Goal: Information Seeking & Learning: Learn about a topic

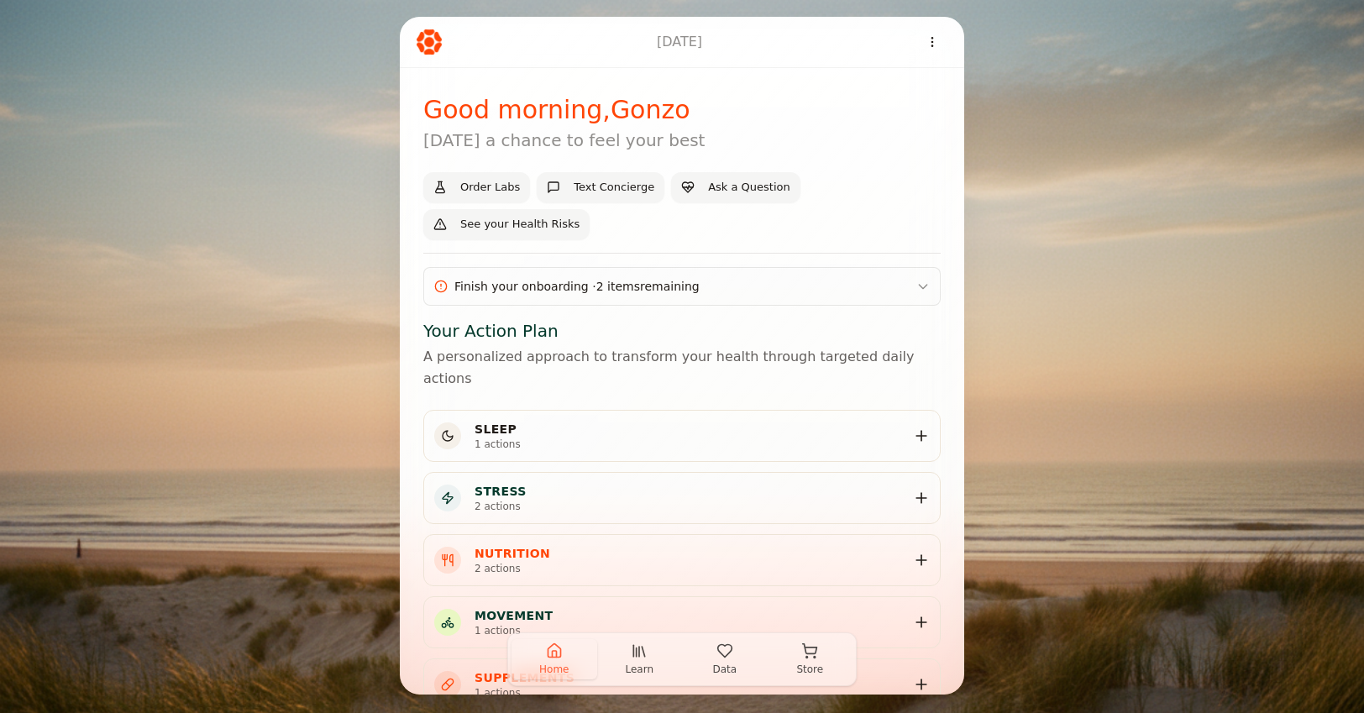
click at [546, 651] on icon "button" at bounding box center [554, 650] width 17 height 17
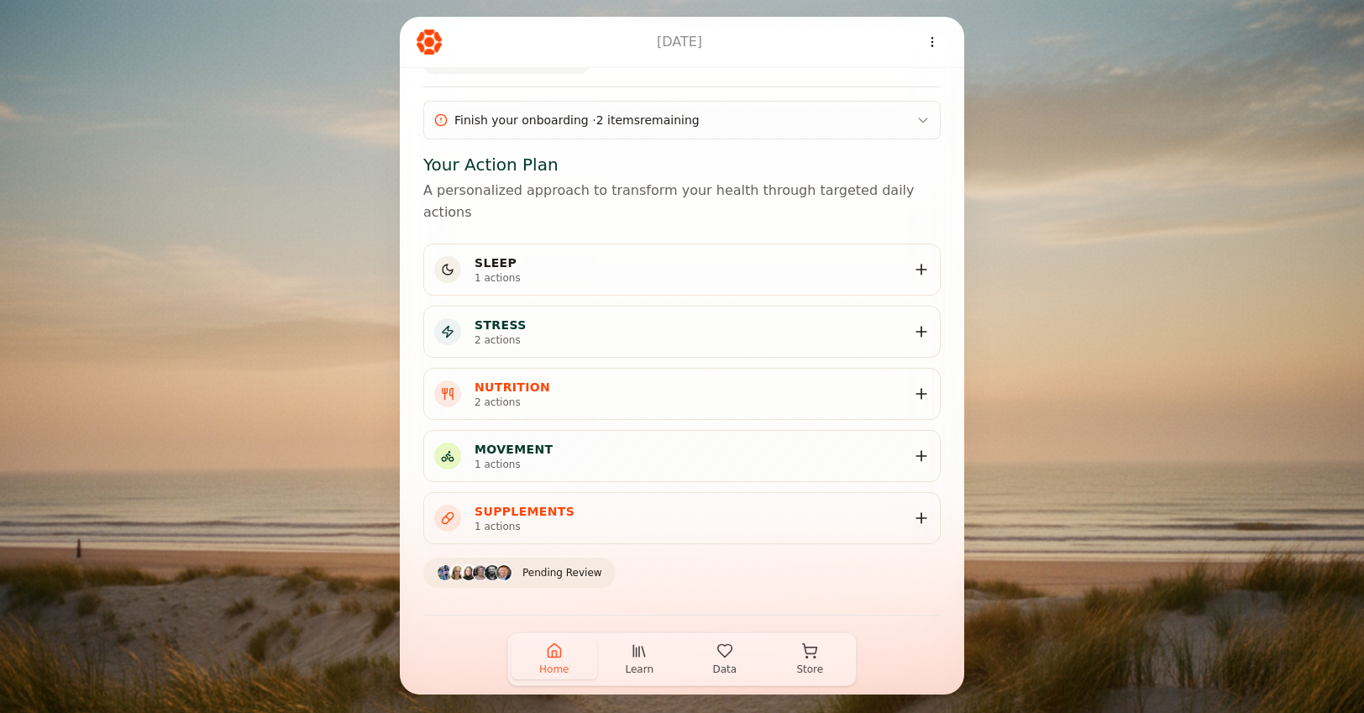
scroll to position [213, 0]
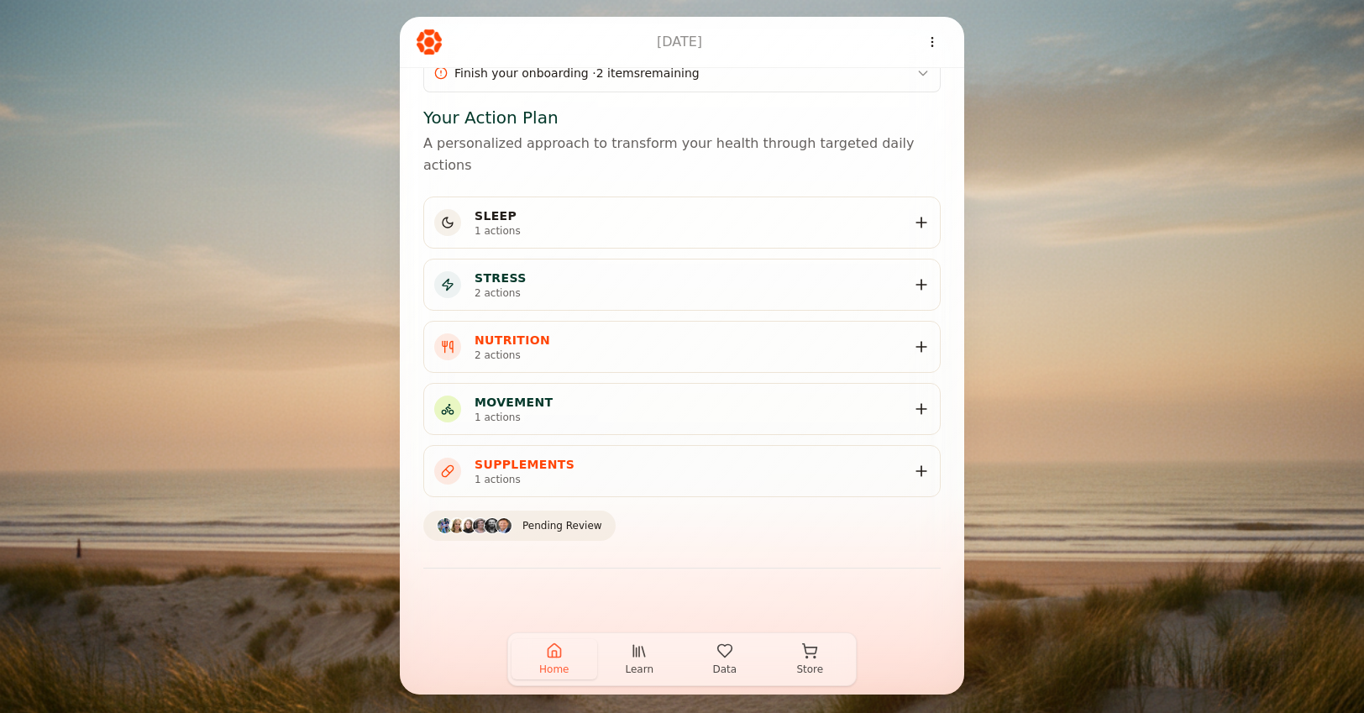
click at [642, 660] on button "Learn" at bounding box center [640, 659] width 86 height 40
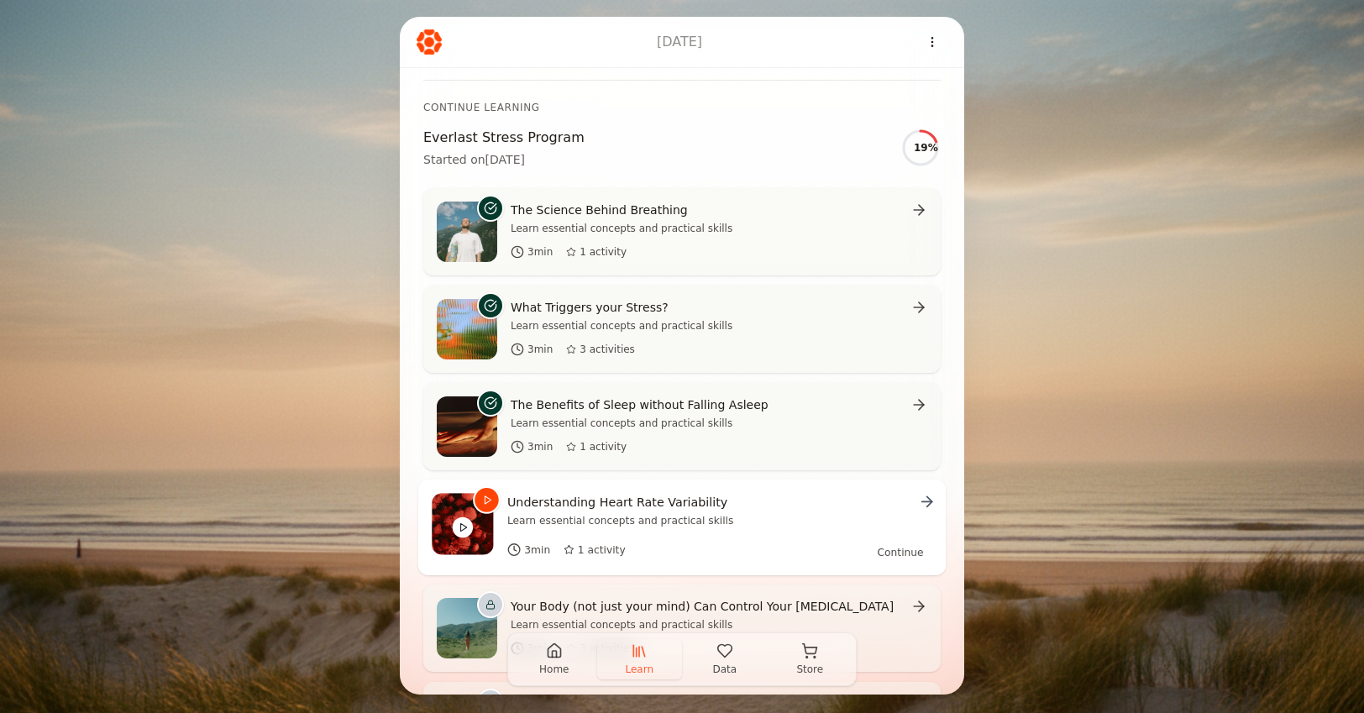
scroll to position [292, 0]
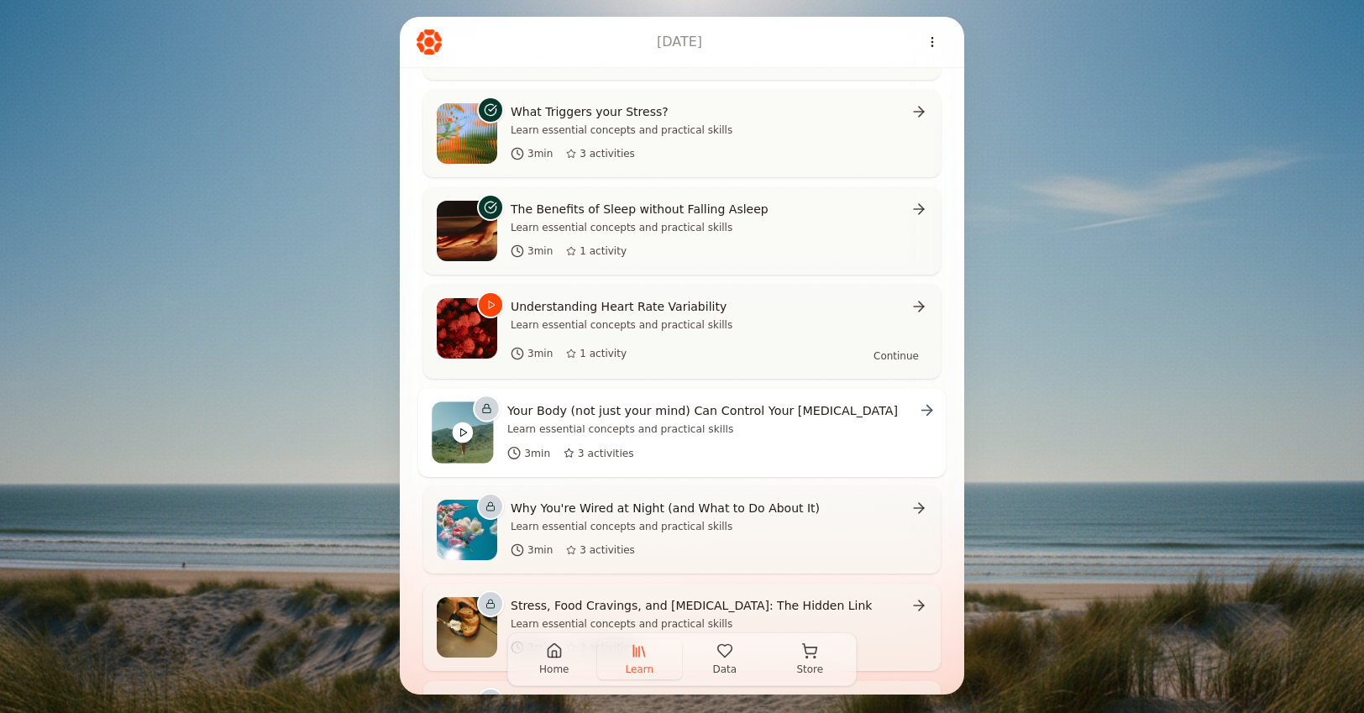
scroll to position [695, 0]
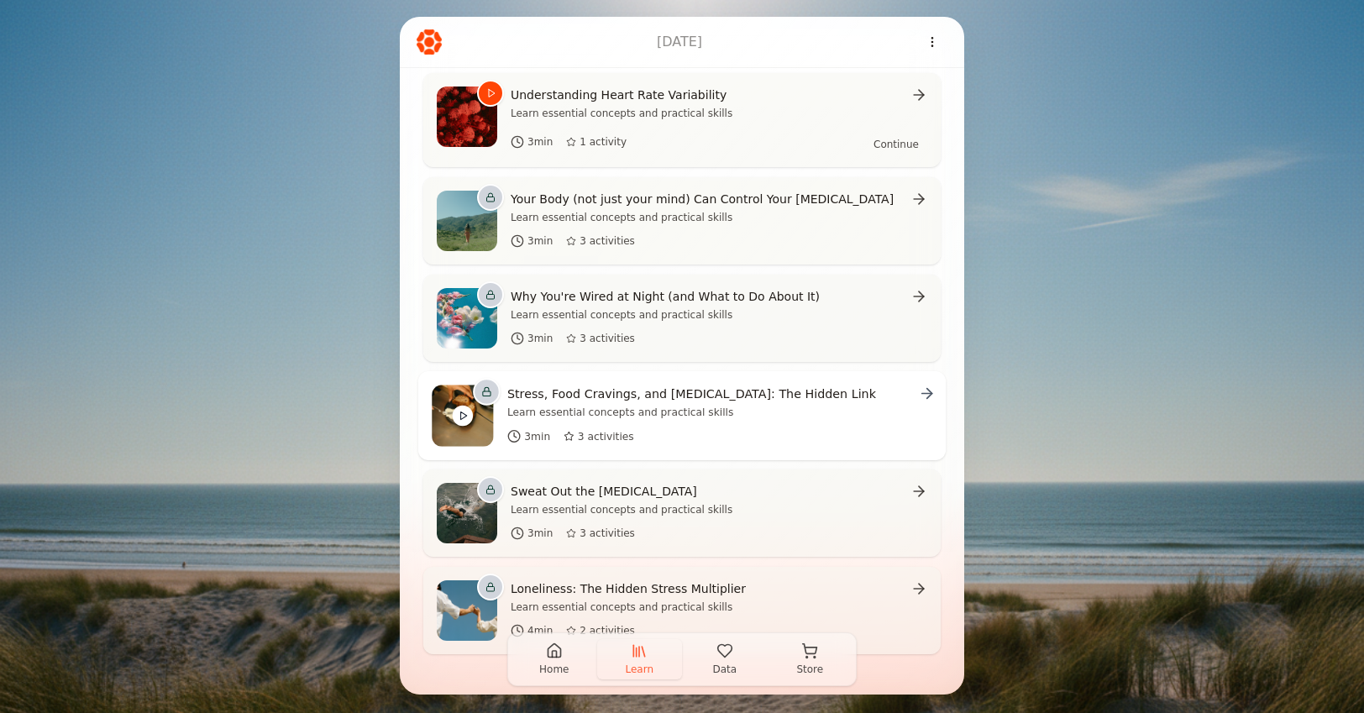
click at [721, 410] on p "Learn essential concepts and practical skills" at bounding box center [691, 412] width 369 height 13
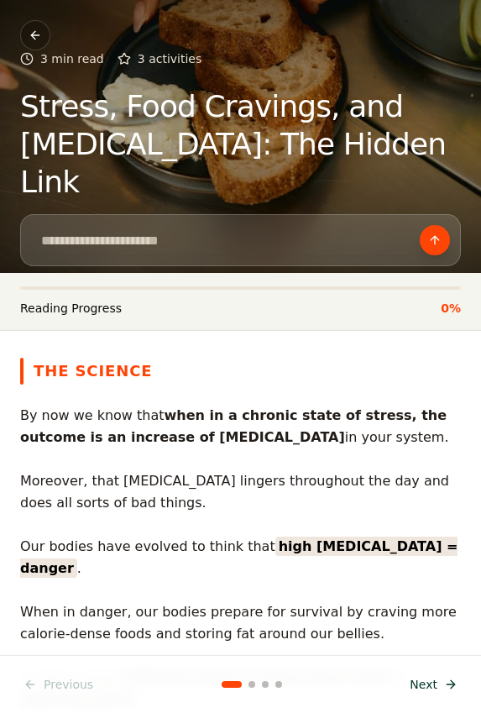
click at [35, 36] on button at bounding box center [35, 35] width 30 height 30
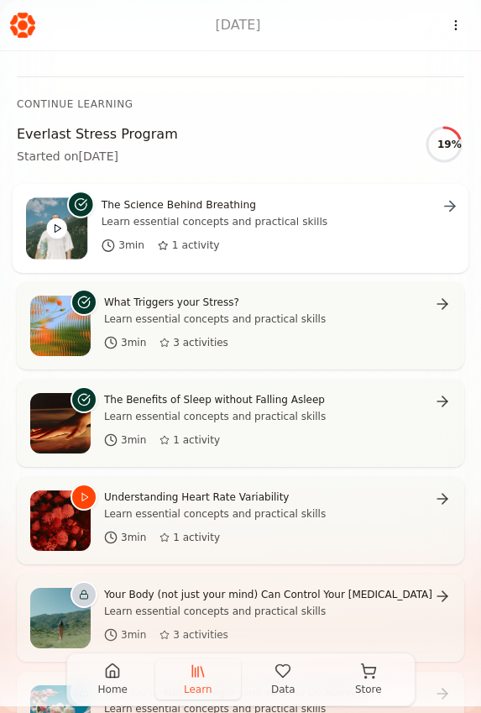
scroll to position [294, 0]
